Goal: Check status: Check status

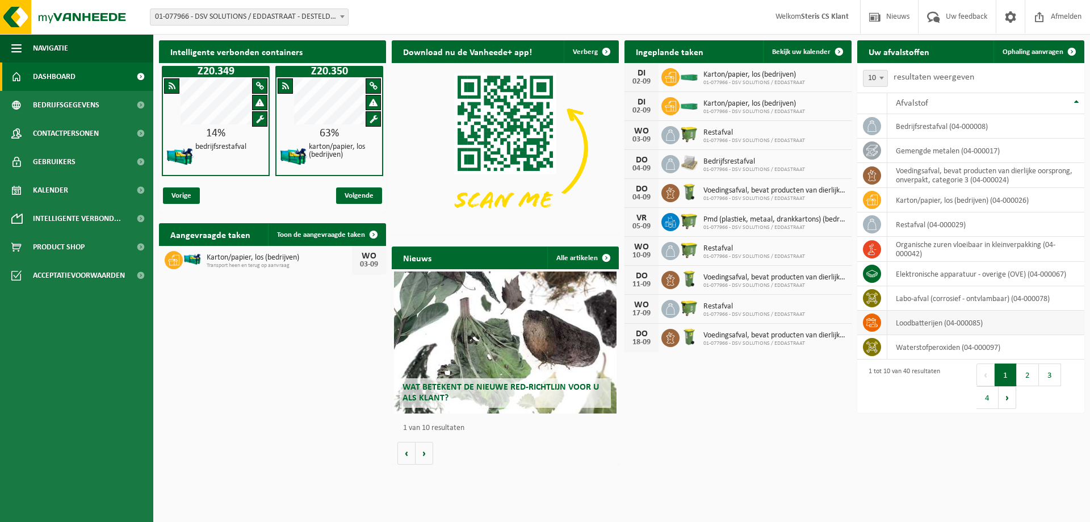
click at [954, 322] on td "loodbatterijen (04-000085)" at bounding box center [985, 322] width 197 height 24
click at [846, 44] on span at bounding box center [839, 51] width 23 height 23
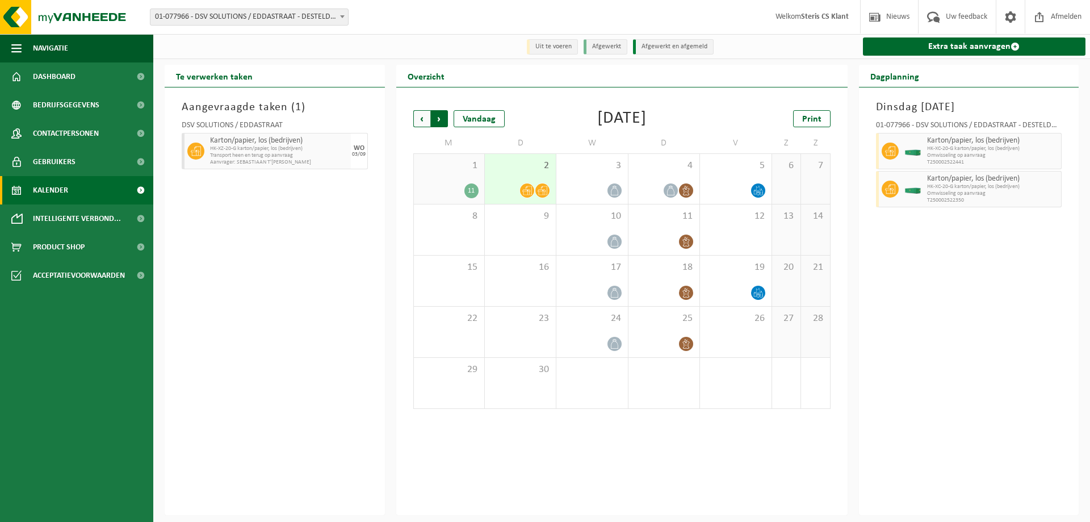
click at [422, 114] on span "Vorige" at bounding box center [421, 118] width 17 height 17
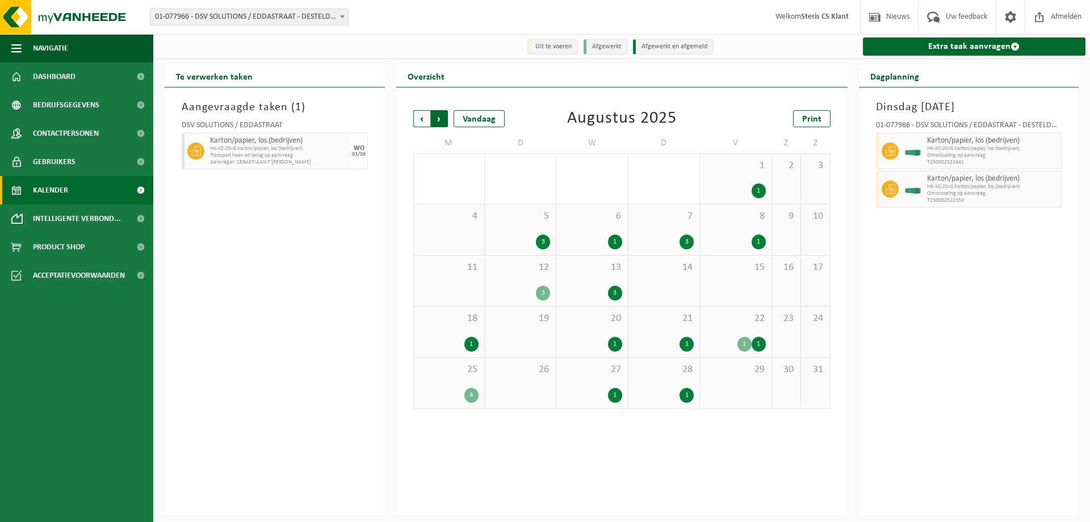
click at [425, 115] on span "Vorige" at bounding box center [421, 118] width 17 height 17
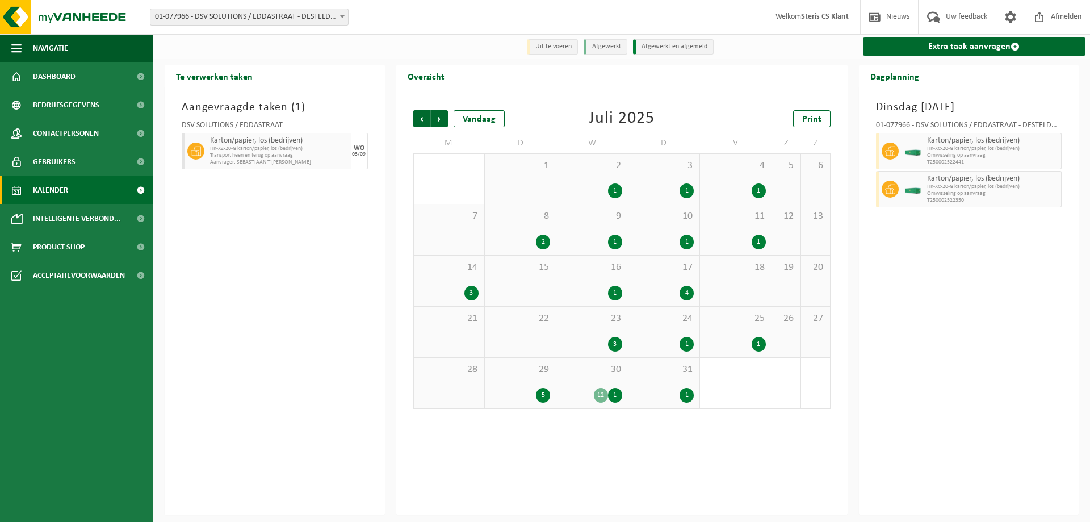
click at [610, 368] on span "30" at bounding box center [592, 369] width 60 height 12
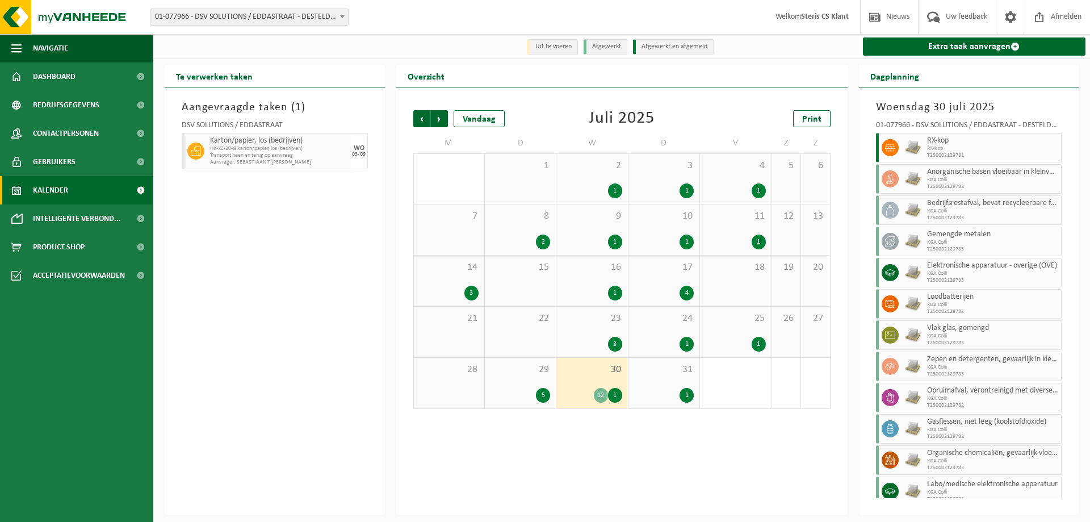
click at [892, 305] on icon at bounding box center [890, 304] width 10 height 10
click at [938, 310] on span "T250002129782" at bounding box center [993, 311] width 132 height 7
click at [944, 311] on span "T250002129782" at bounding box center [993, 311] width 132 height 7
click at [88, 278] on span "Acceptatievoorwaarden" at bounding box center [79, 275] width 92 height 28
